Goal: Check status

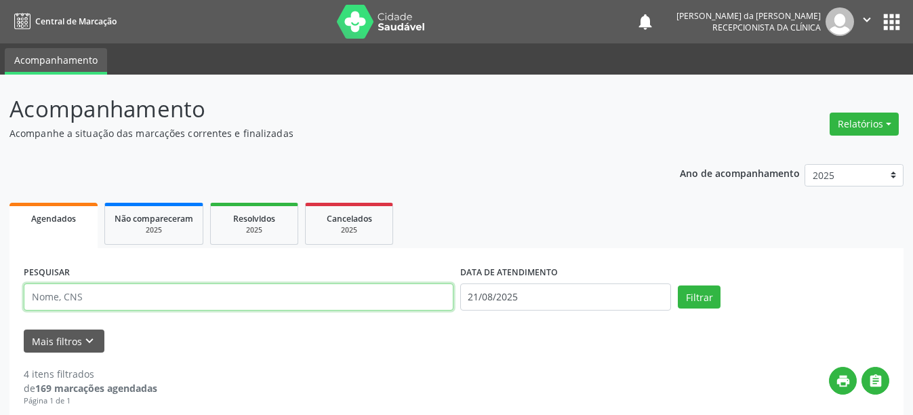
click at [128, 300] on input "text" at bounding box center [239, 296] width 430 height 27
click at [678, 285] on button "Filtrar" at bounding box center [699, 296] width 43 height 23
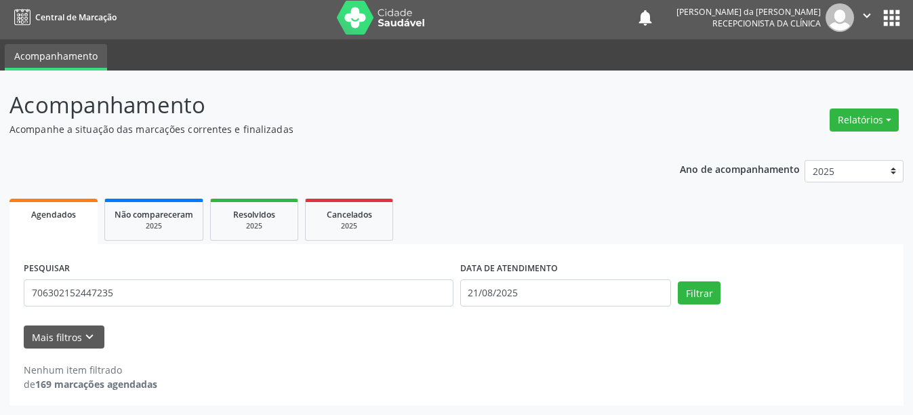
click at [670, 326] on div "Mais filtros keyboard_arrow_down" at bounding box center [456, 338] width 873 height 24
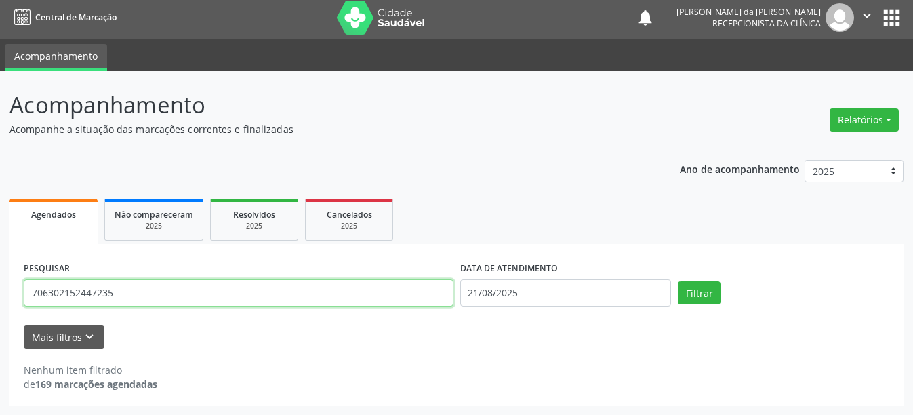
click at [222, 300] on input "706302152447235" at bounding box center [239, 292] width 430 height 27
type input "706902152447234"
click at [678, 281] on button "Filtrar" at bounding box center [699, 292] width 43 height 23
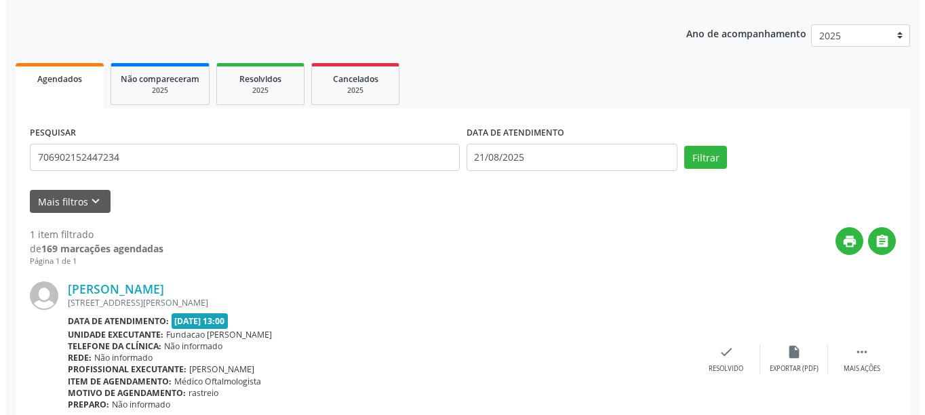
scroll to position [199, 0]
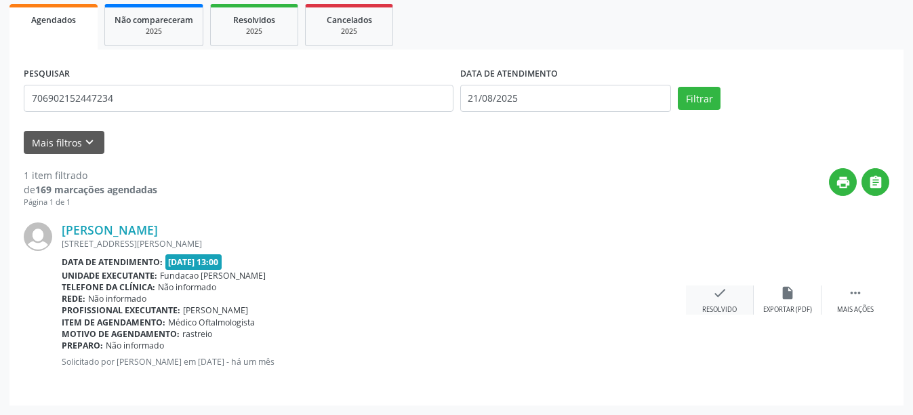
click at [718, 311] on div "Resolvido" at bounding box center [720, 309] width 35 height 9
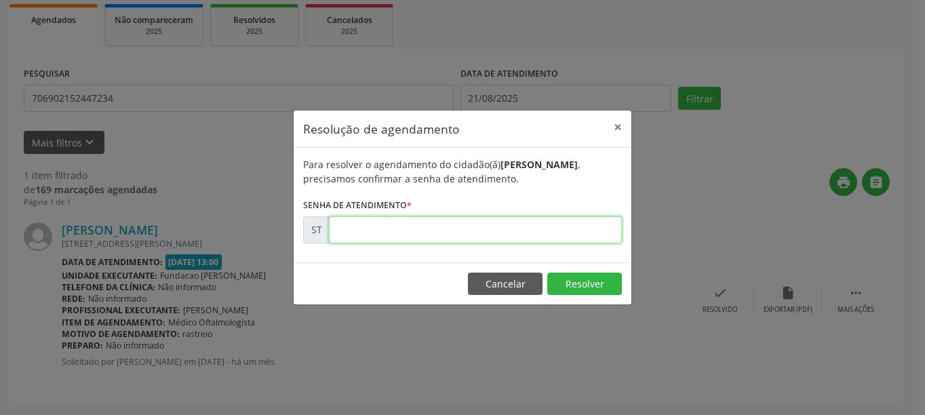
click at [444, 224] on input "text" at bounding box center [475, 229] width 293 height 27
type input "00011100"
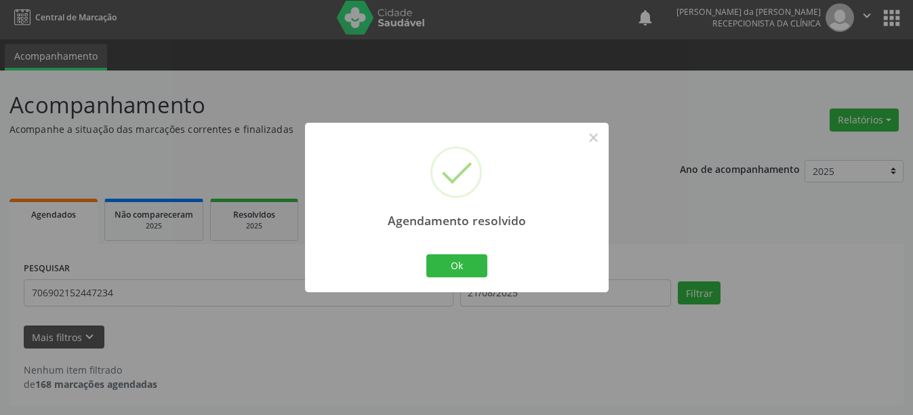
scroll to position [4, 0]
click at [481, 259] on button "Ok" at bounding box center [457, 265] width 61 height 23
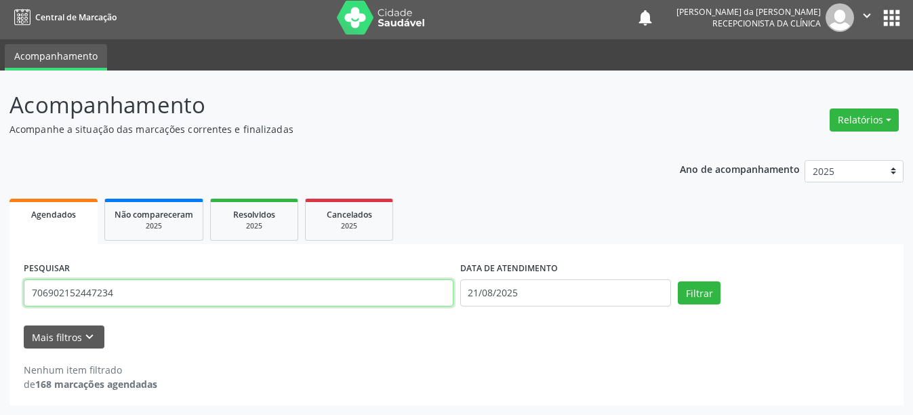
click at [138, 289] on input "706902152447234" at bounding box center [239, 292] width 430 height 27
type input "7"
type input "700005314193706"
click at [678, 281] on button "Filtrar" at bounding box center [699, 292] width 43 height 23
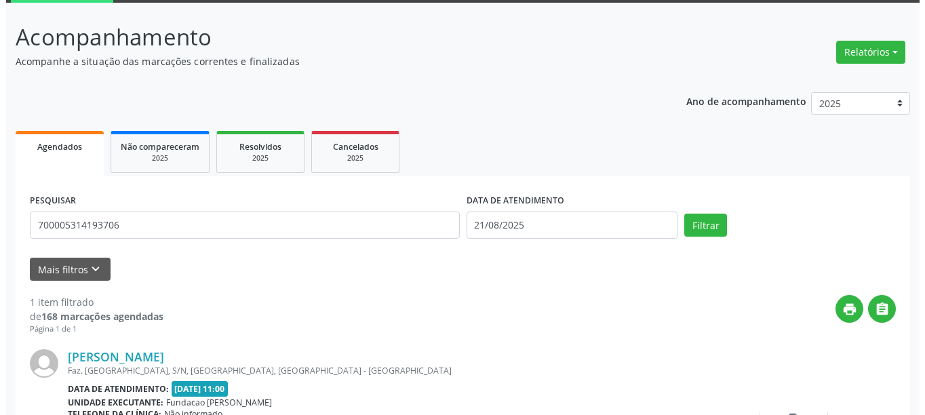
scroll to position [199, 0]
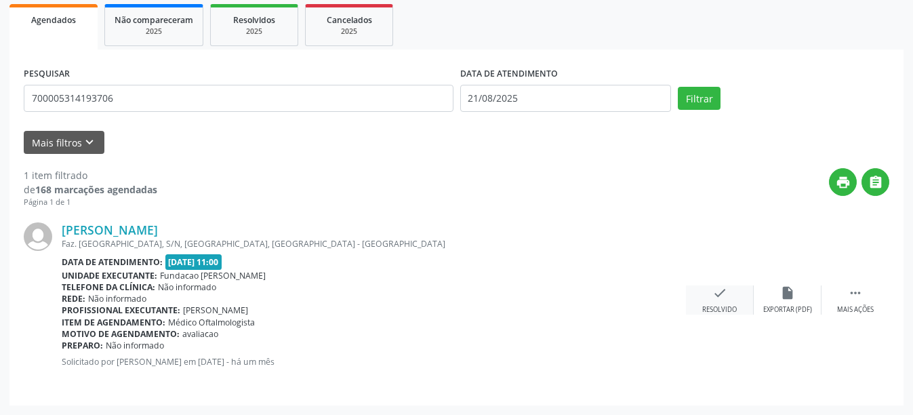
click at [720, 305] on div "Resolvido" at bounding box center [720, 309] width 35 height 9
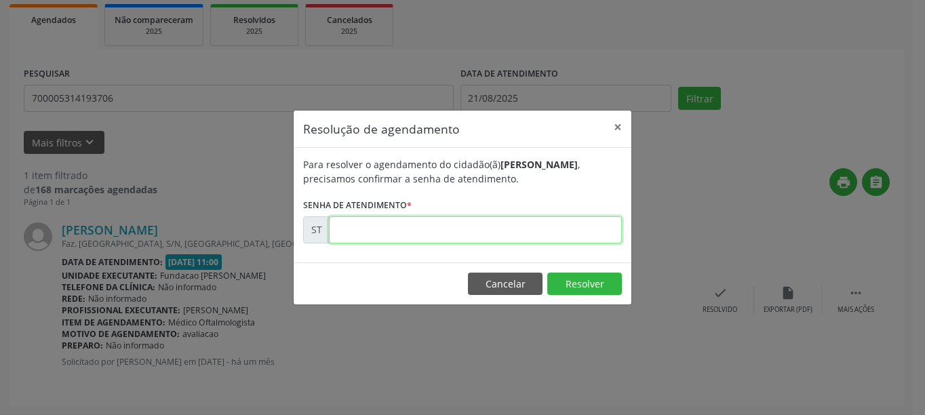
click at [470, 229] on input "text" at bounding box center [475, 229] width 293 height 27
type input "00010772"
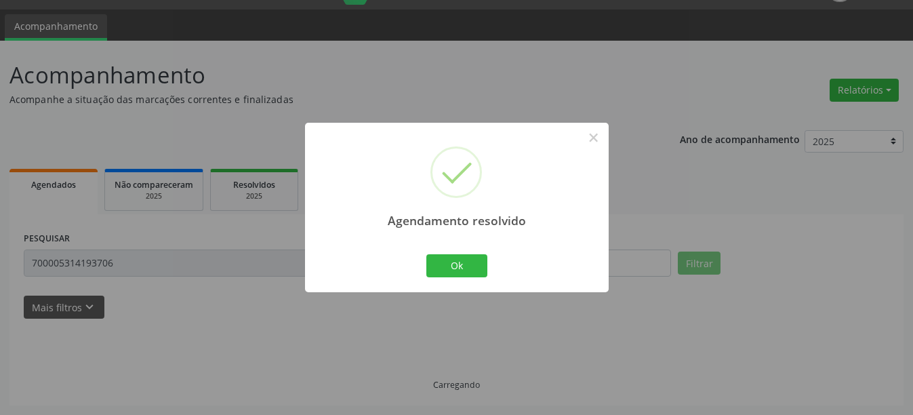
scroll to position [4, 0]
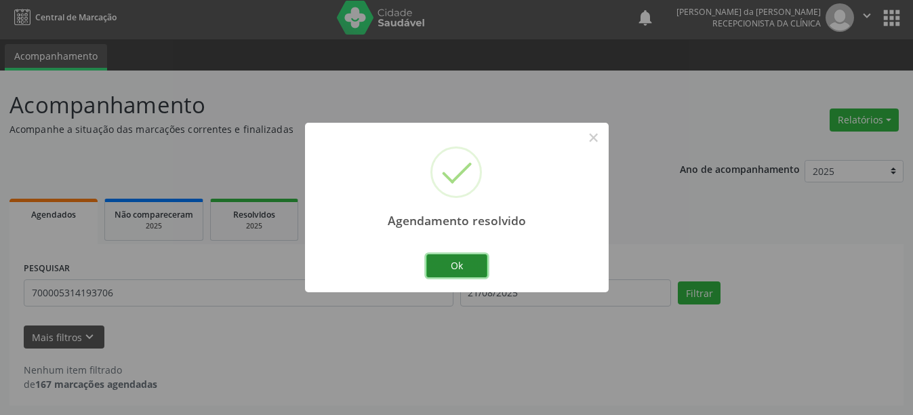
click at [463, 262] on button "Ok" at bounding box center [457, 265] width 61 height 23
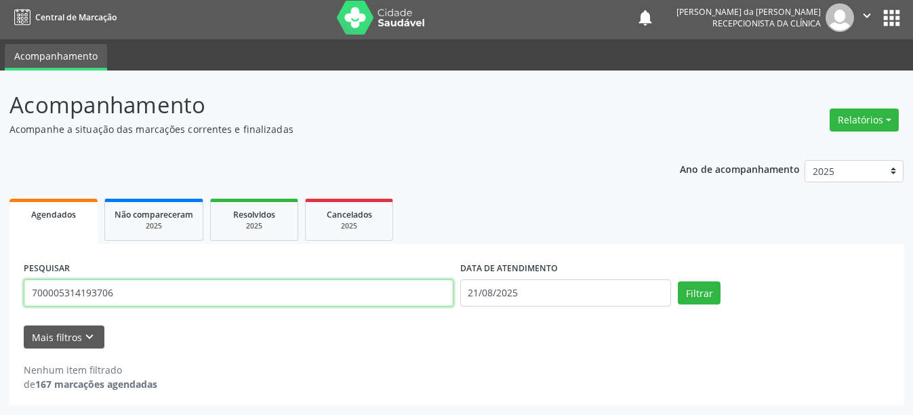
click at [161, 294] on input "700005314193706" at bounding box center [239, 292] width 430 height 27
type input "7"
type input "708207147880844"
click at [678, 281] on button "Filtrar" at bounding box center [699, 292] width 43 height 23
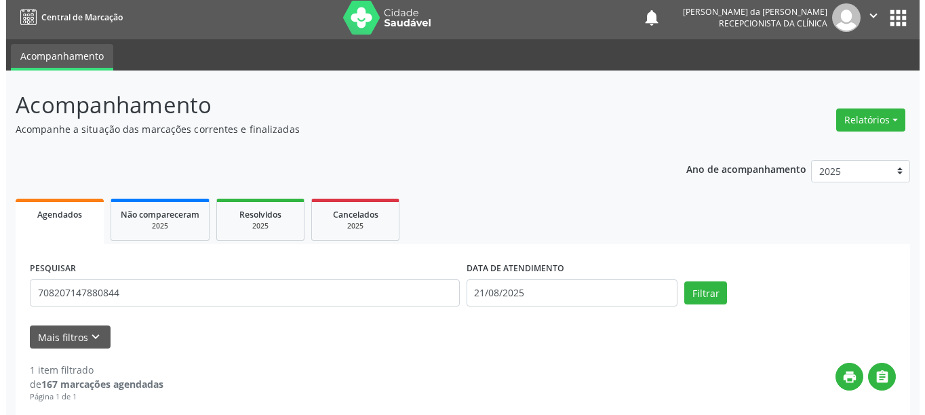
scroll to position [199, 0]
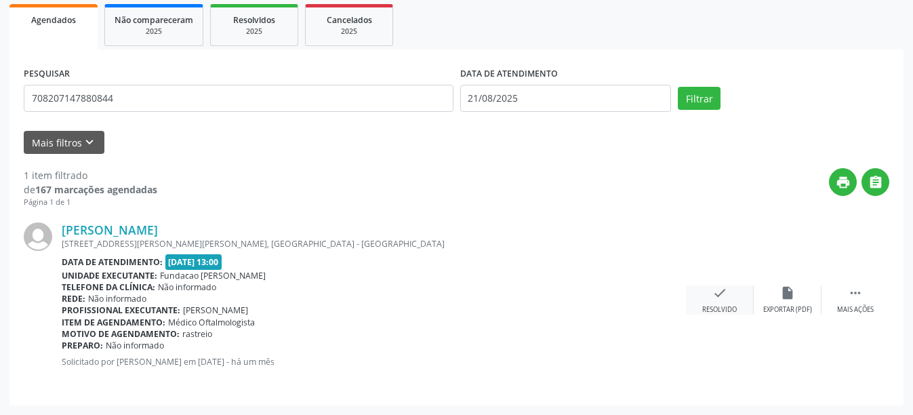
click at [715, 307] on div "Resolvido" at bounding box center [720, 309] width 35 height 9
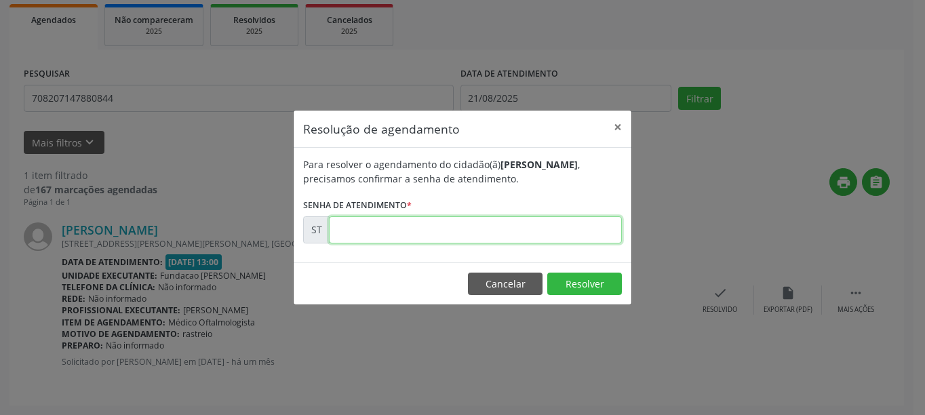
click at [344, 227] on input "text" at bounding box center [475, 229] width 293 height 27
type input "00011087"
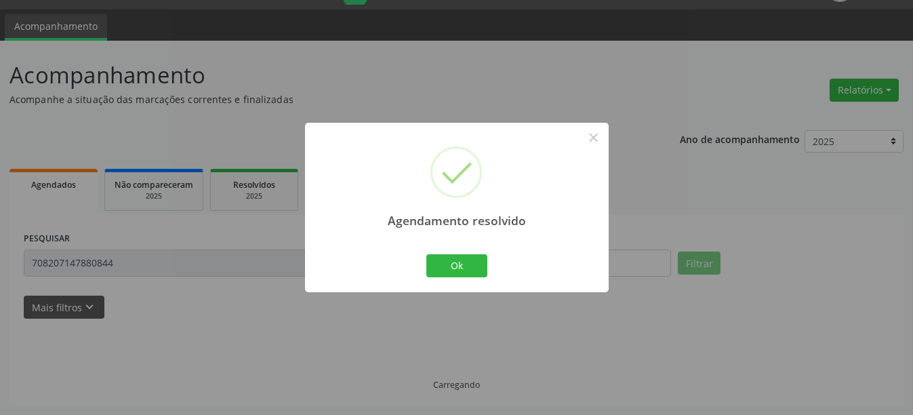
scroll to position [4, 0]
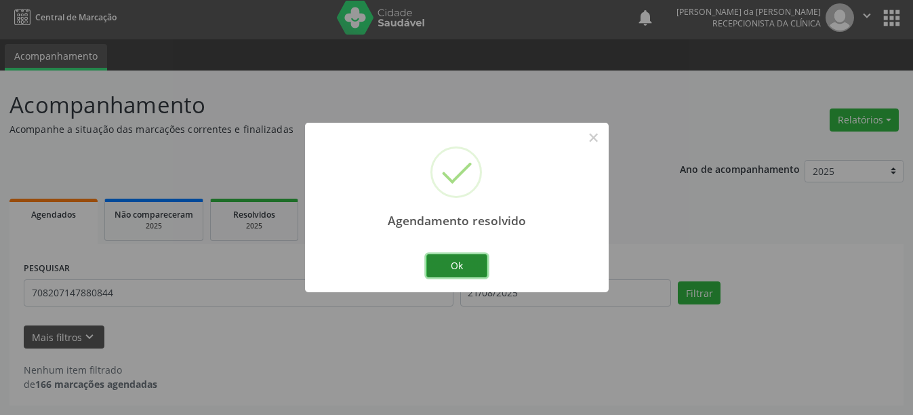
click at [469, 264] on button "Ok" at bounding box center [457, 265] width 61 height 23
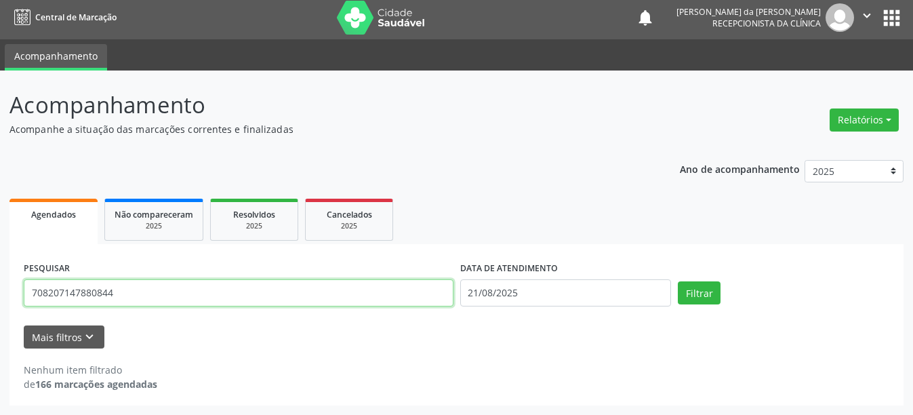
click at [197, 296] on input "708207147880844" at bounding box center [239, 292] width 430 height 27
type input "7"
type input "165533494290004"
click at [678, 281] on button "Filtrar" at bounding box center [699, 292] width 43 height 23
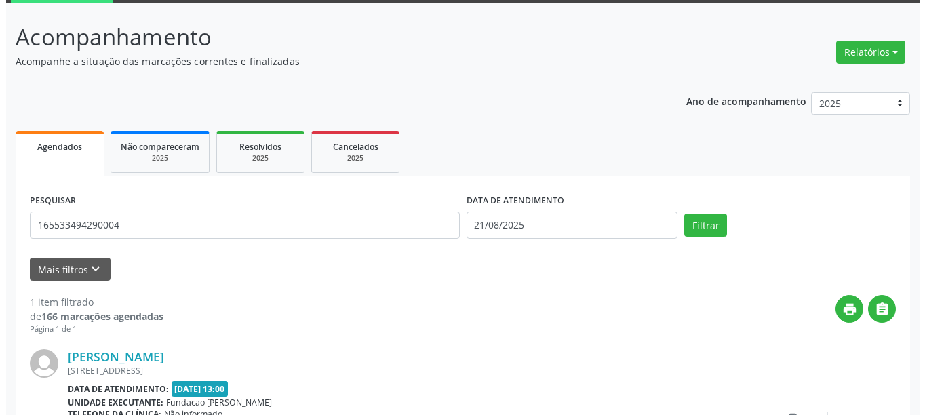
scroll to position [199, 0]
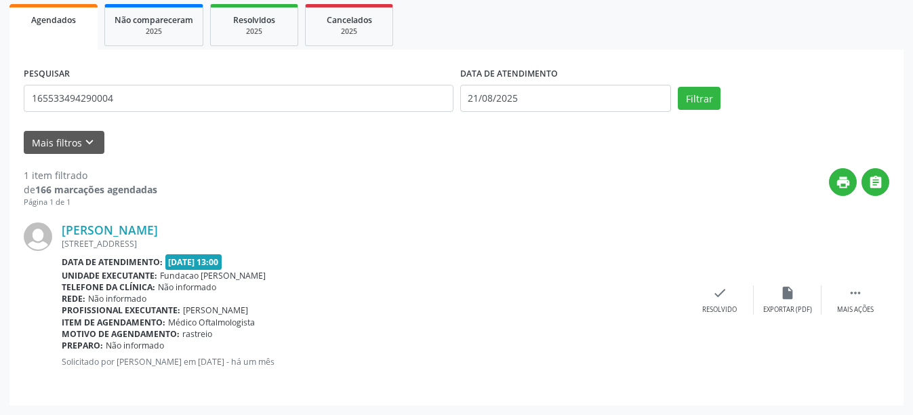
click at [685, 297] on div "Rede: Não informado" at bounding box center [374, 299] width 625 height 12
click at [711, 305] on div "Resolvido" at bounding box center [720, 309] width 35 height 9
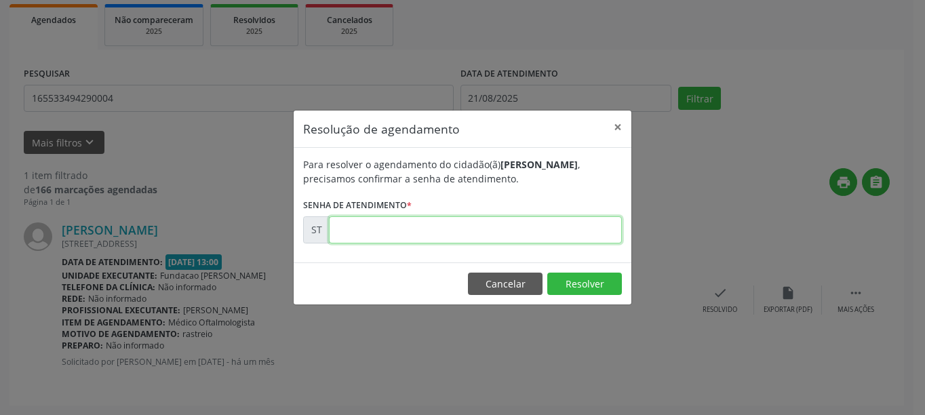
click at [446, 233] on input "text" at bounding box center [475, 229] width 293 height 27
type input "00011105"
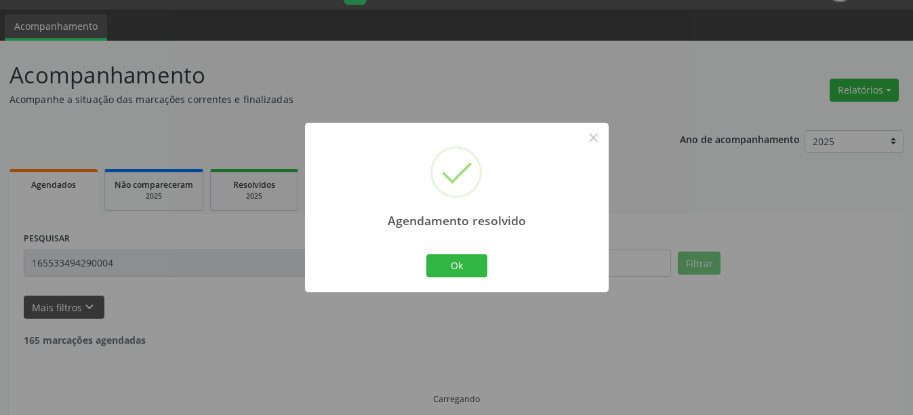
scroll to position [4, 0]
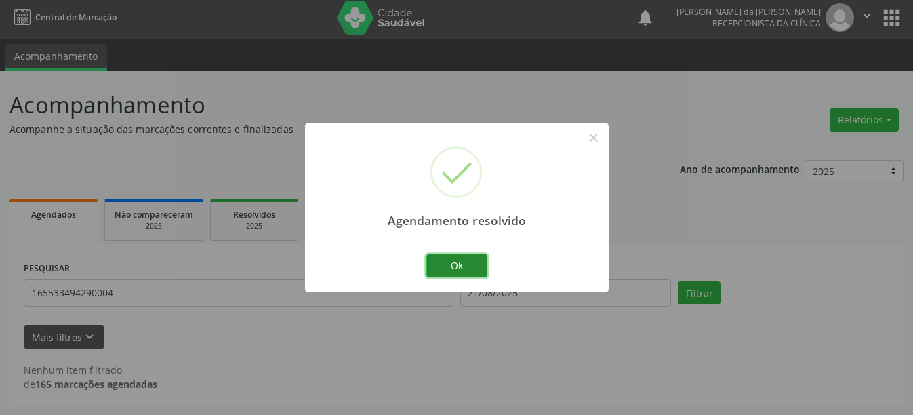
click at [467, 266] on button "Ok" at bounding box center [457, 265] width 61 height 23
